Goal: Book appointment/travel/reservation

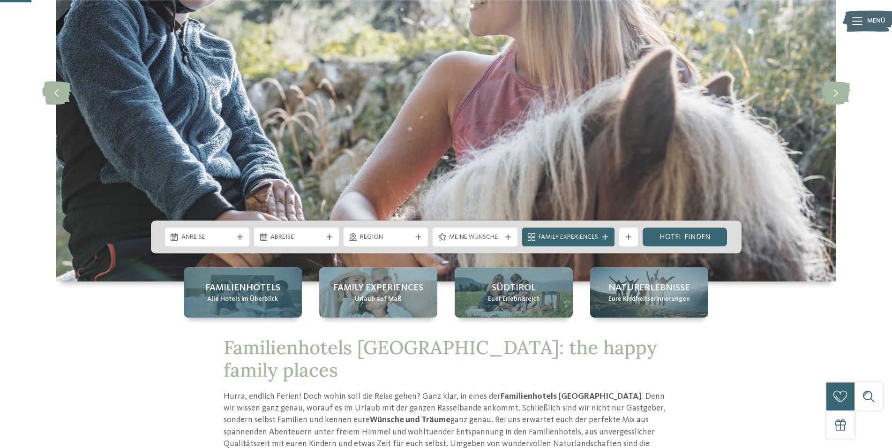
scroll to position [144, 0]
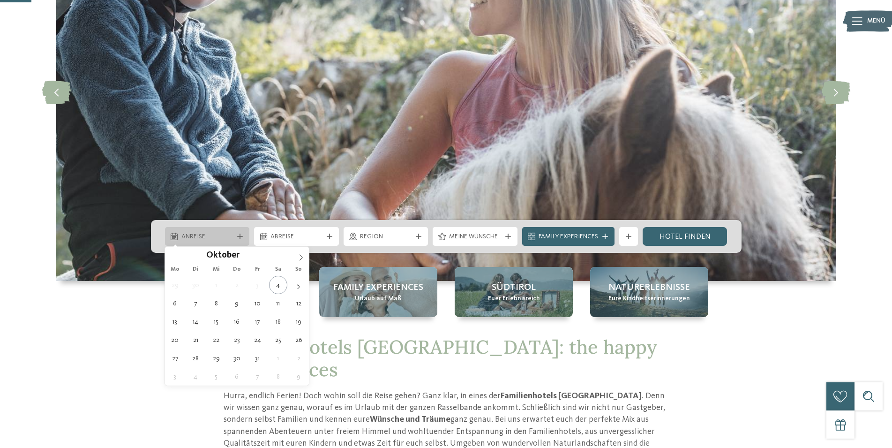
click at [214, 236] on span "Anreise" at bounding box center [207, 236] width 52 height 9
type div "[DATE]"
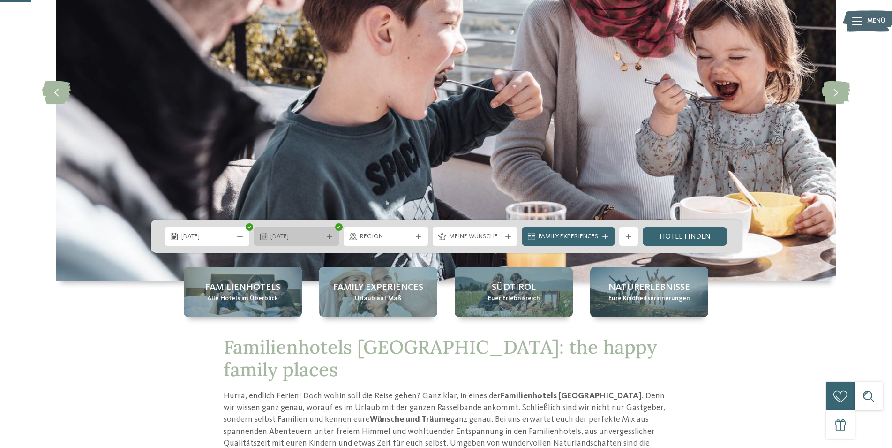
click at [297, 237] on span "[DATE]" at bounding box center [297, 236] width 52 height 9
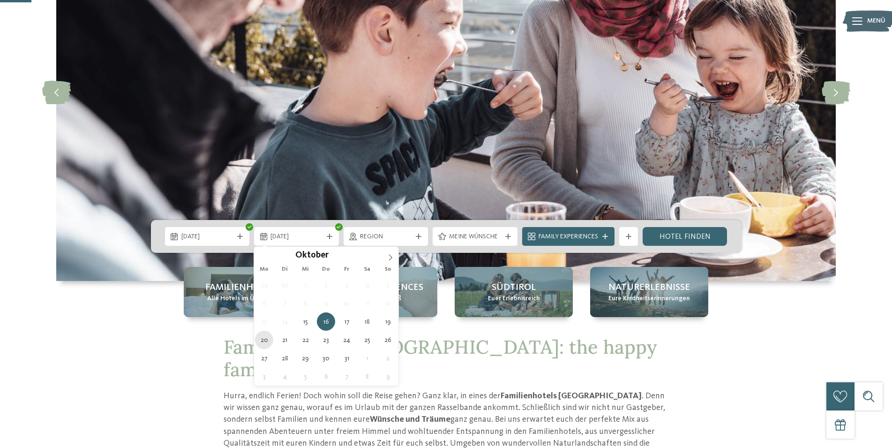
type div "[DATE]"
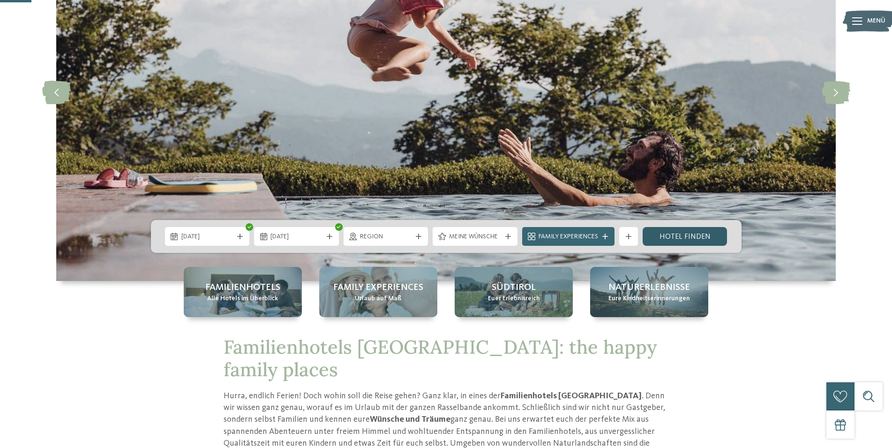
click at [672, 239] on link "Hotel finden" at bounding box center [685, 236] width 85 height 19
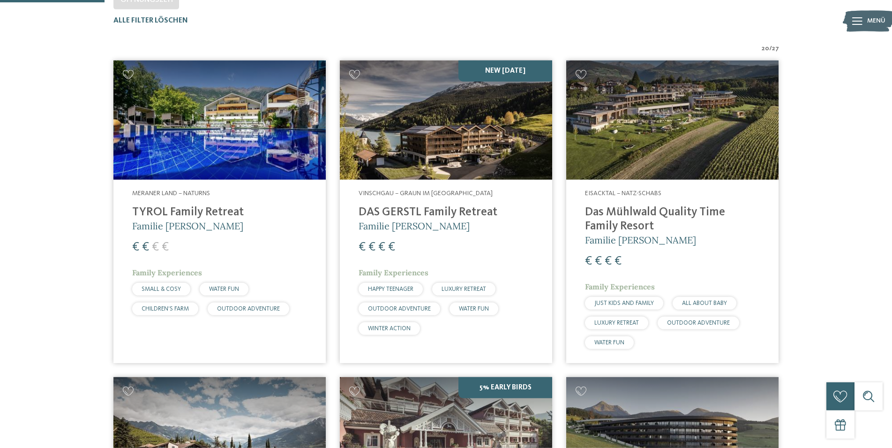
scroll to position [116, 0]
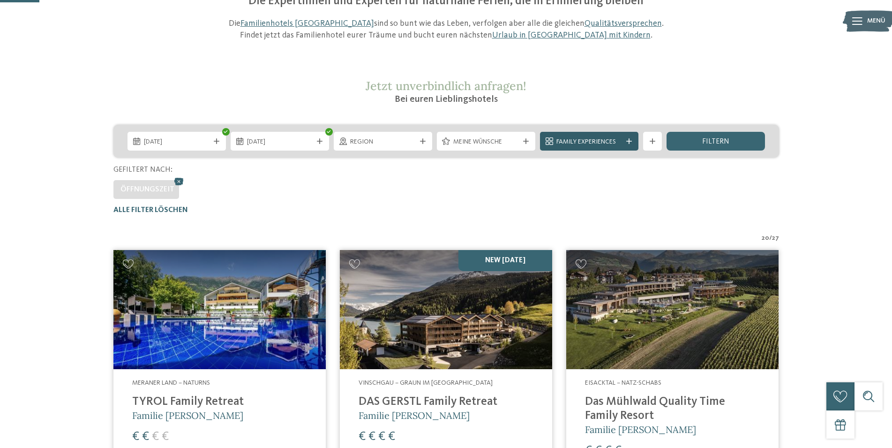
click at [630, 143] on icon at bounding box center [630, 141] width 6 height 6
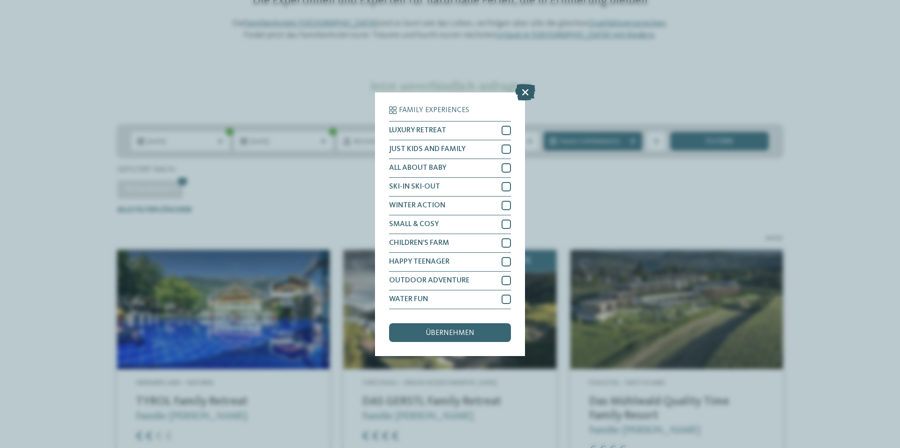
click at [527, 91] on icon at bounding box center [525, 91] width 20 height 16
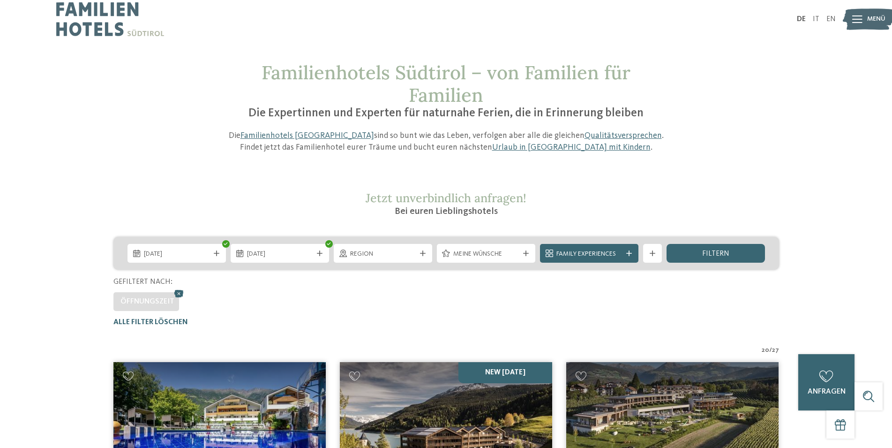
scroll to position [0, 0]
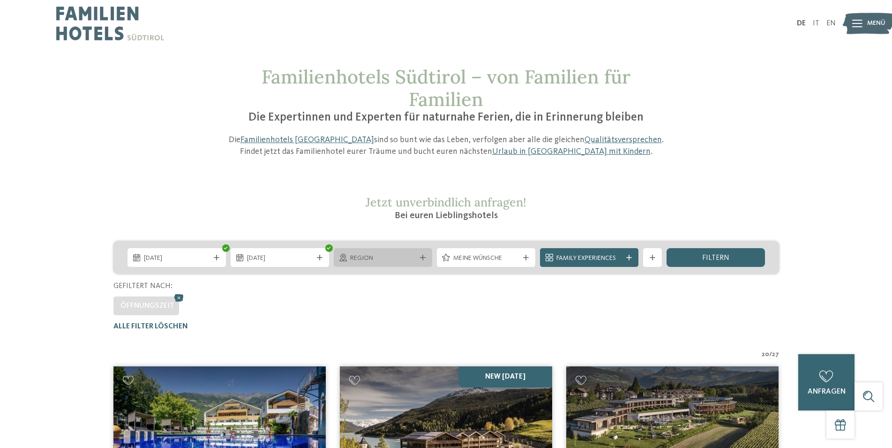
click at [423, 257] on icon at bounding box center [423, 258] width 6 height 6
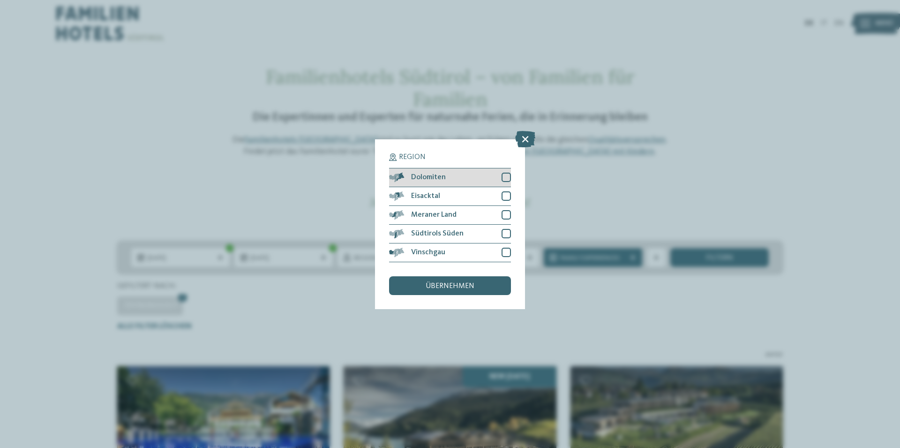
click at [510, 178] on div at bounding box center [506, 177] width 9 height 9
click at [445, 288] on span "übernehmen" at bounding box center [450, 286] width 49 height 8
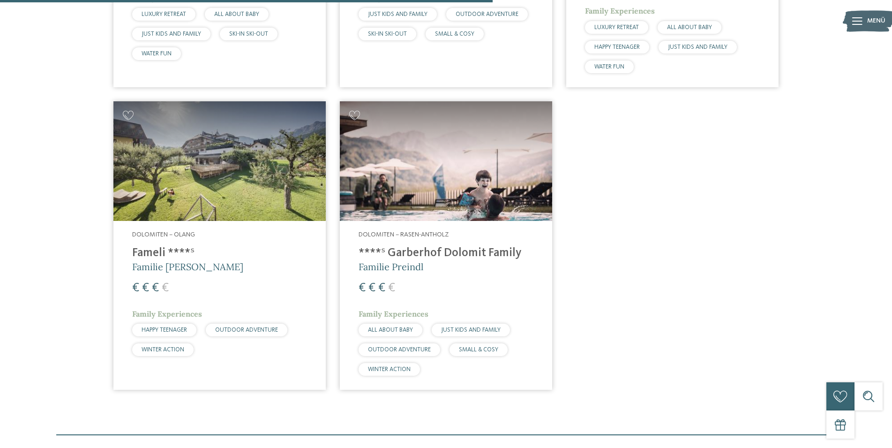
scroll to position [738, 0]
